Goal: Information Seeking & Learning: Learn about a topic

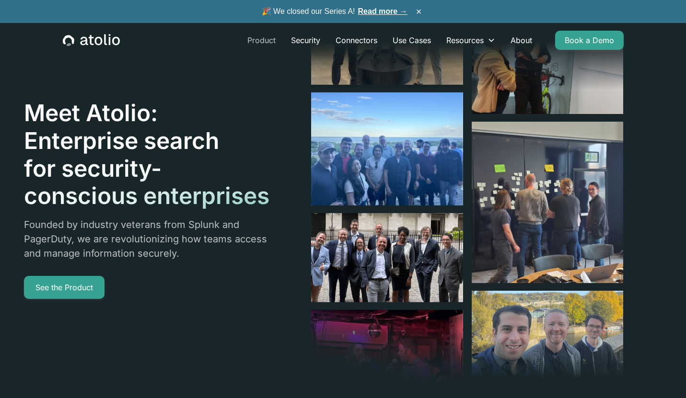
click at [256, 38] on link "Product" at bounding box center [262, 40] width 44 height 19
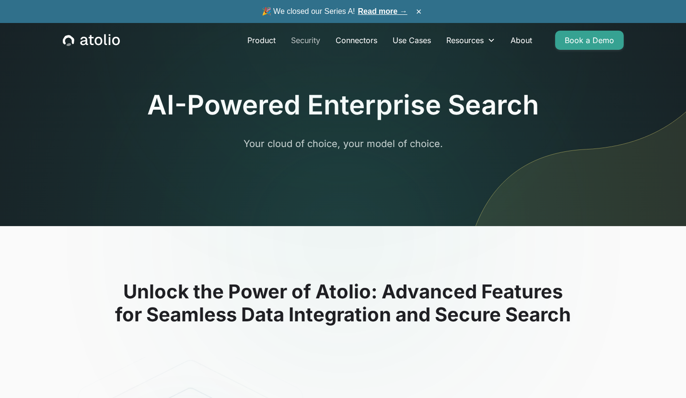
click at [303, 40] on link "Security" at bounding box center [305, 40] width 45 height 19
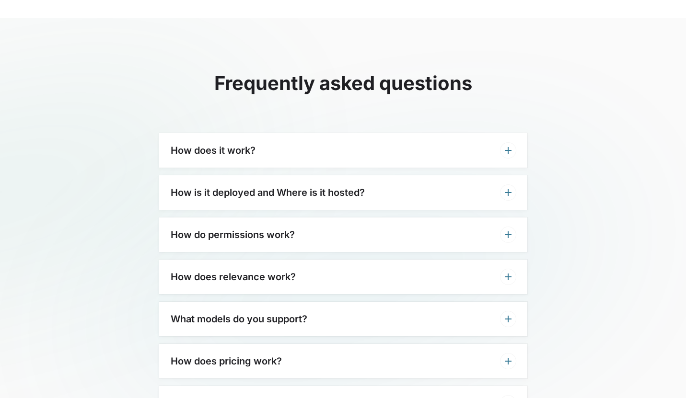
scroll to position [2261, 0]
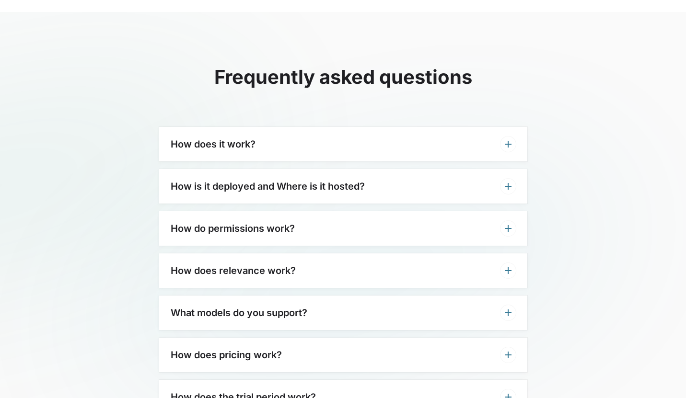
click at [326, 151] on div "How does it work?" at bounding box center [343, 144] width 368 height 35
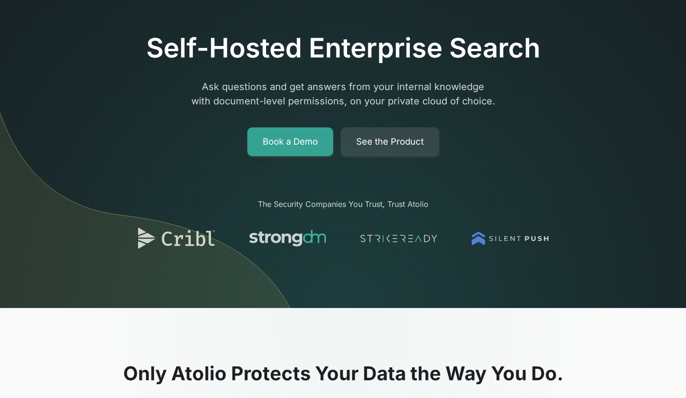
scroll to position [0, 0]
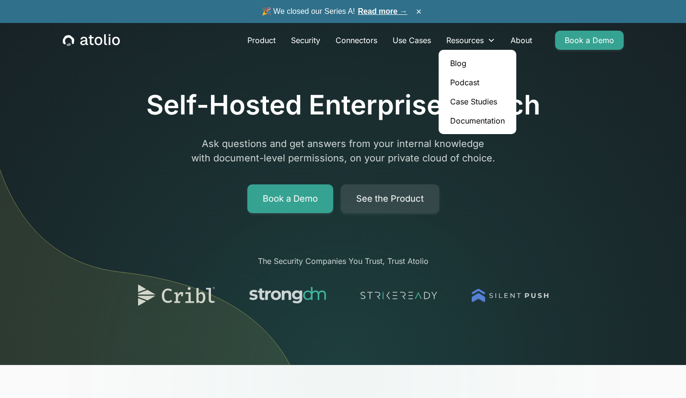
click at [467, 103] on link "Case Studies" at bounding box center [478, 101] width 70 height 19
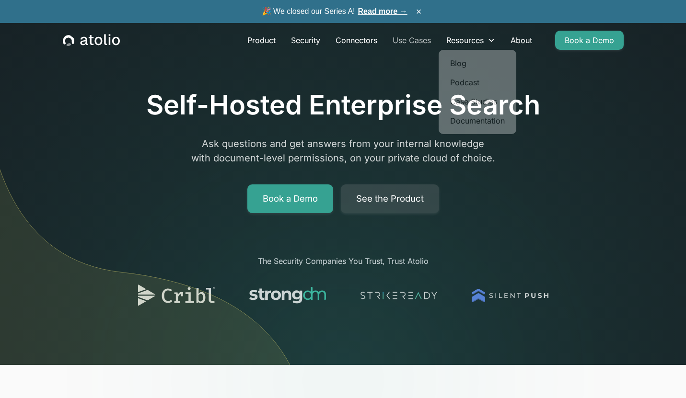
click at [407, 41] on link "Use Cases" at bounding box center [412, 40] width 54 height 19
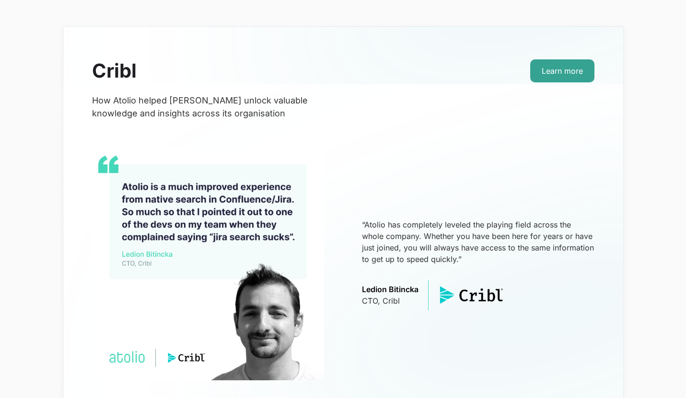
scroll to position [228, 0]
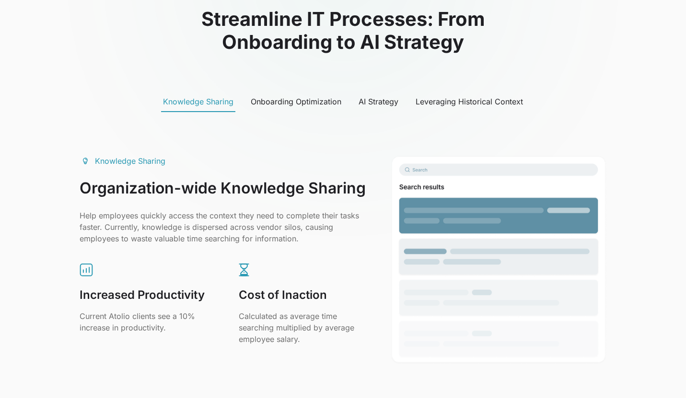
scroll to position [464, 0]
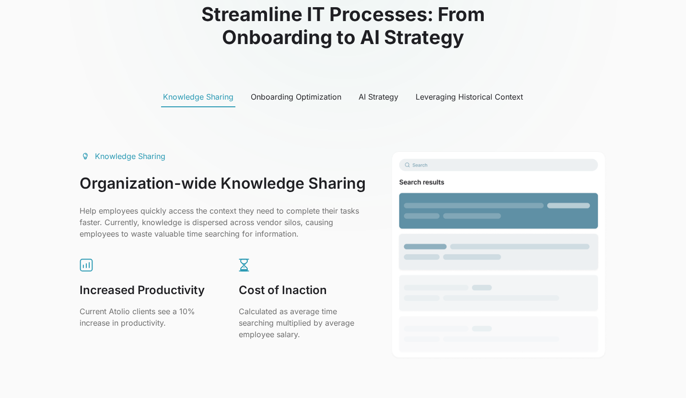
click at [315, 94] on div "Onboarding Optimization" at bounding box center [296, 97] width 91 height 12
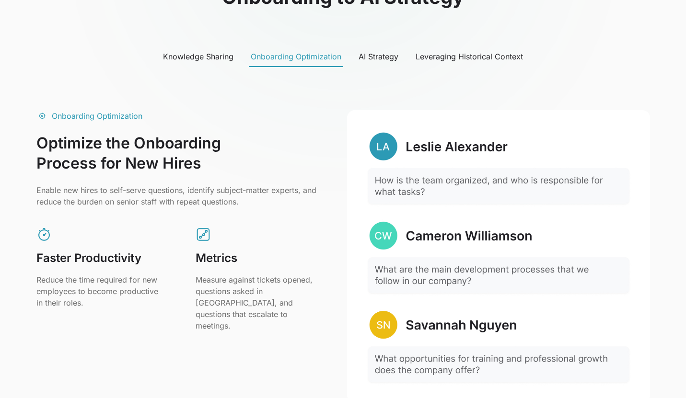
scroll to position [503, 0]
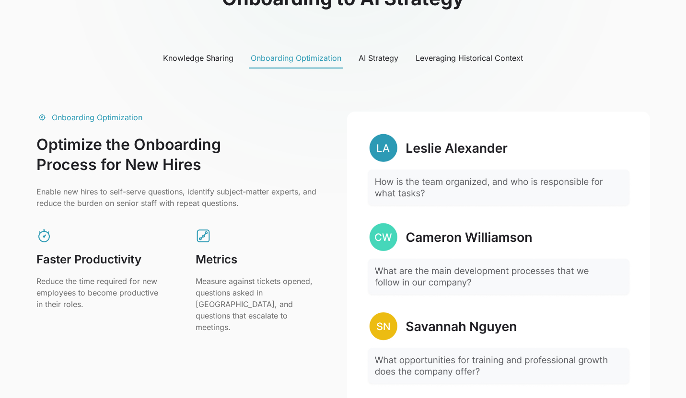
click at [383, 59] on div "AI Strategy" at bounding box center [379, 58] width 40 height 12
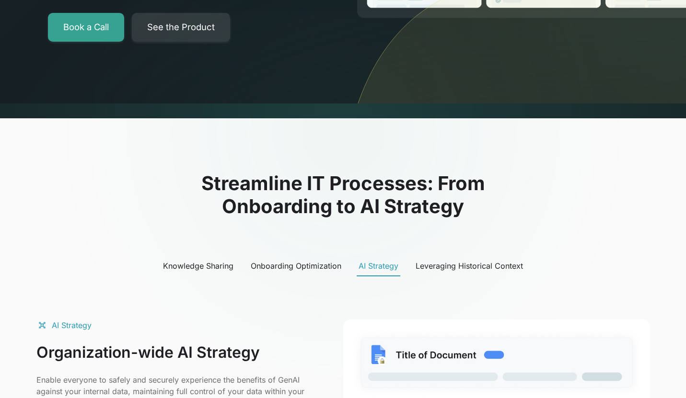
scroll to position [302, 0]
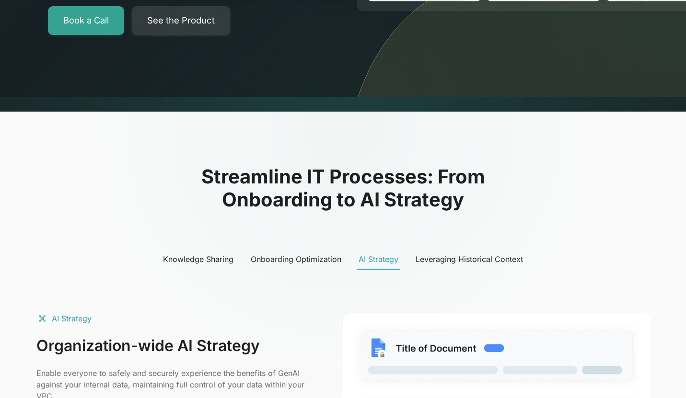
click at [448, 257] on div "Leveraging Historical Context" at bounding box center [469, 260] width 107 height 12
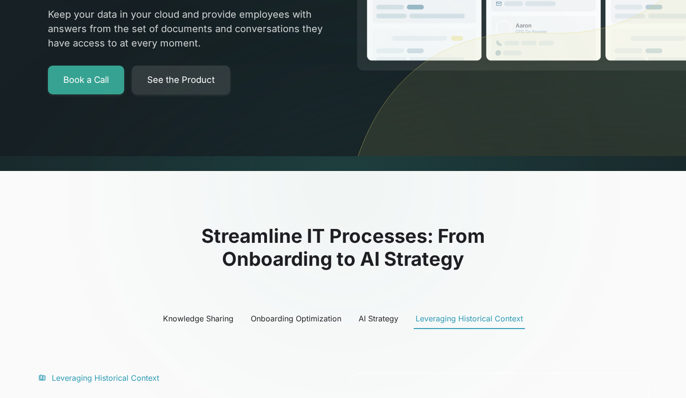
scroll to position [241, 0]
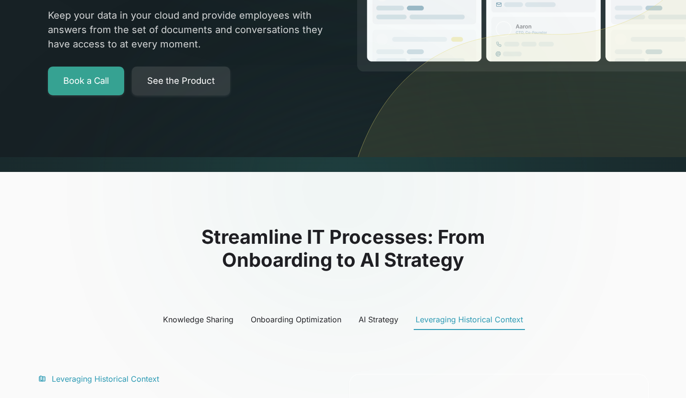
click at [371, 316] on div "AI Strategy" at bounding box center [379, 320] width 40 height 12
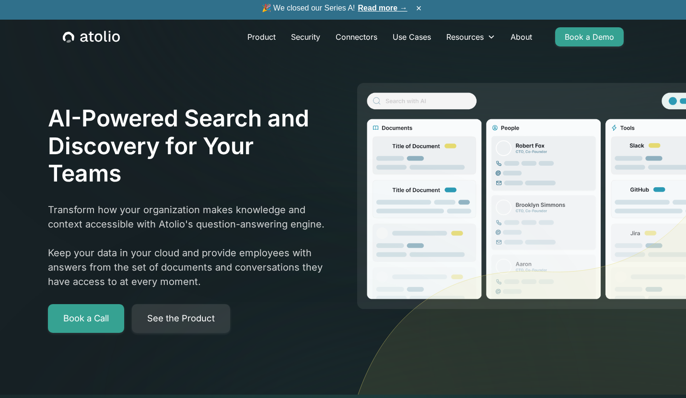
scroll to position [0, 0]
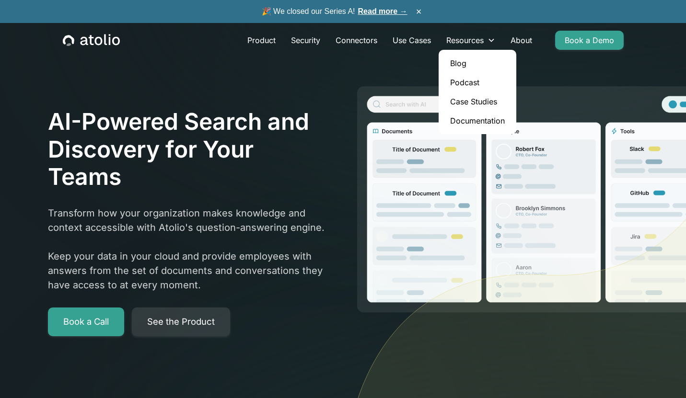
click at [463, 82] on link "Podcast" at bounding box center [478, 82] width 70 height 19
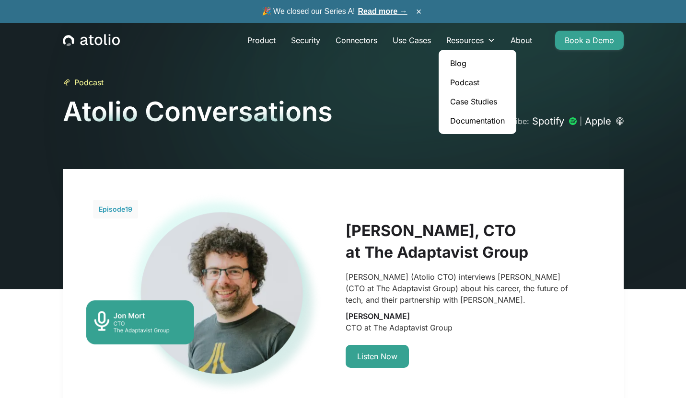
click at [466, 119] on link "Documentation" at bounding box center [478, 120] width 70 height 19
